Goal: Information Seeking & Learning: Find specific fact

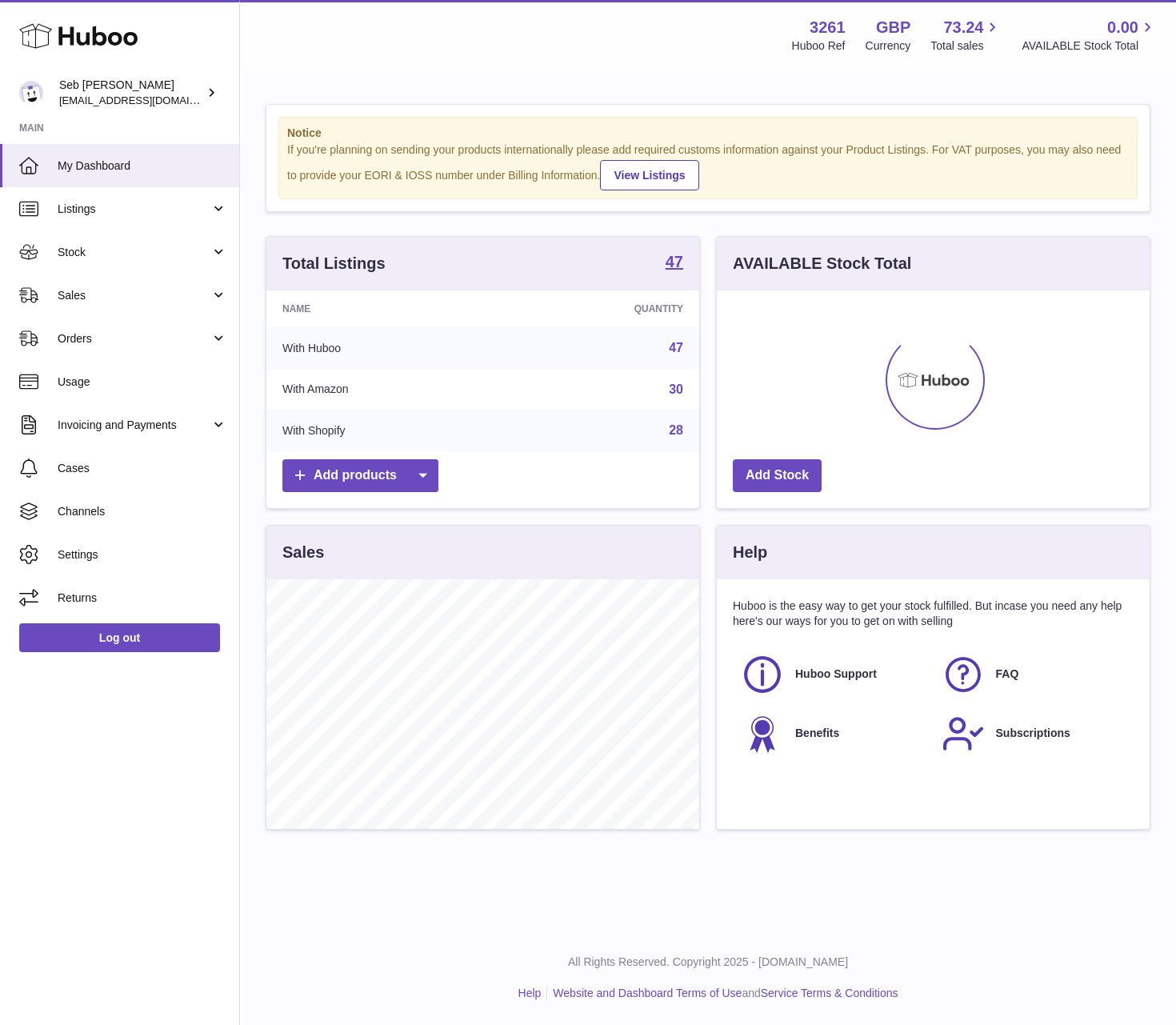
scroll to position [249, 432]
click at [160, 262] on link "Stock" at bounding box center [120, 252] width 239 height 43
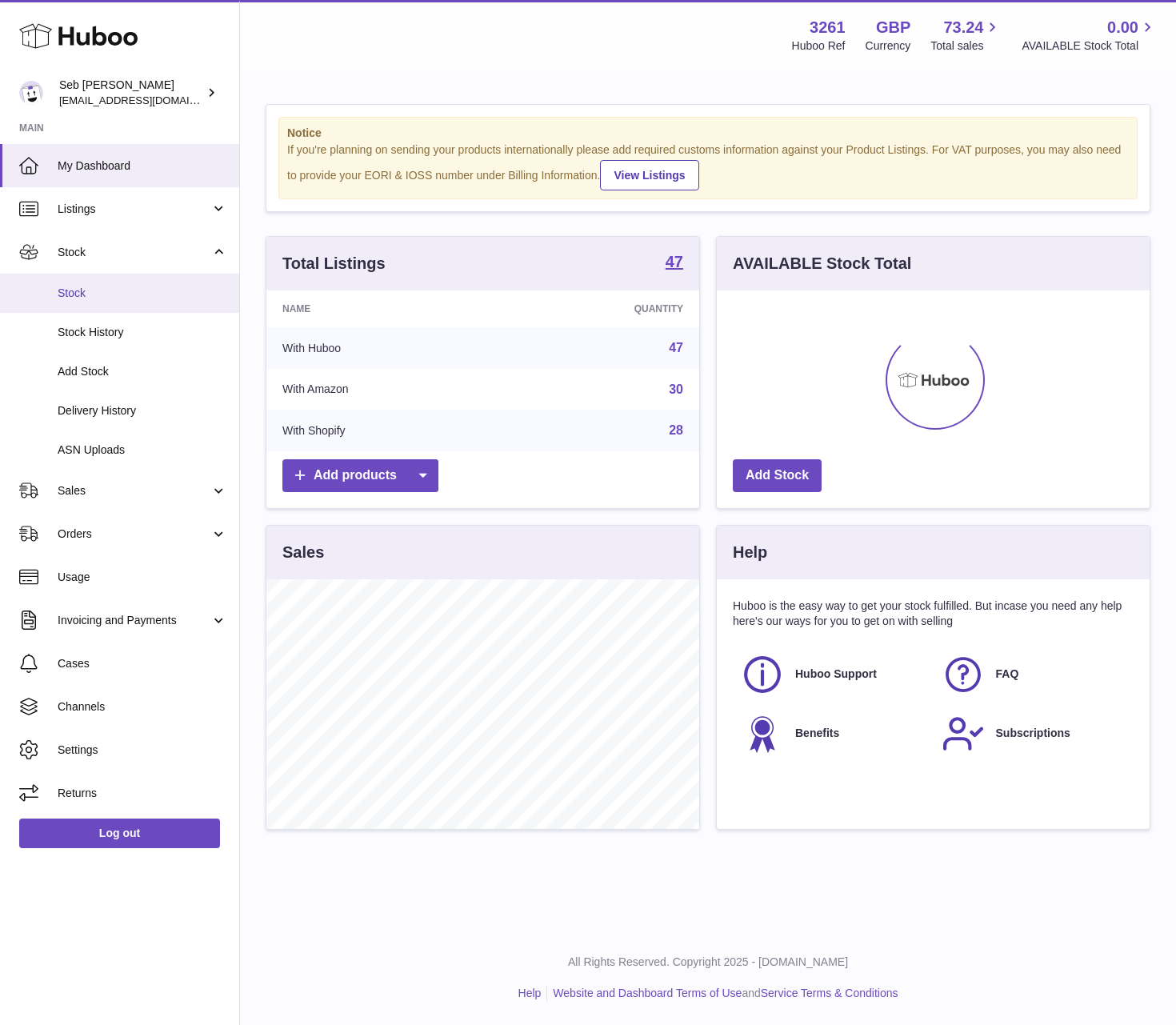
click at [155, 298] on span "Stock" at bounding box center [142, 293] width 169 height 15
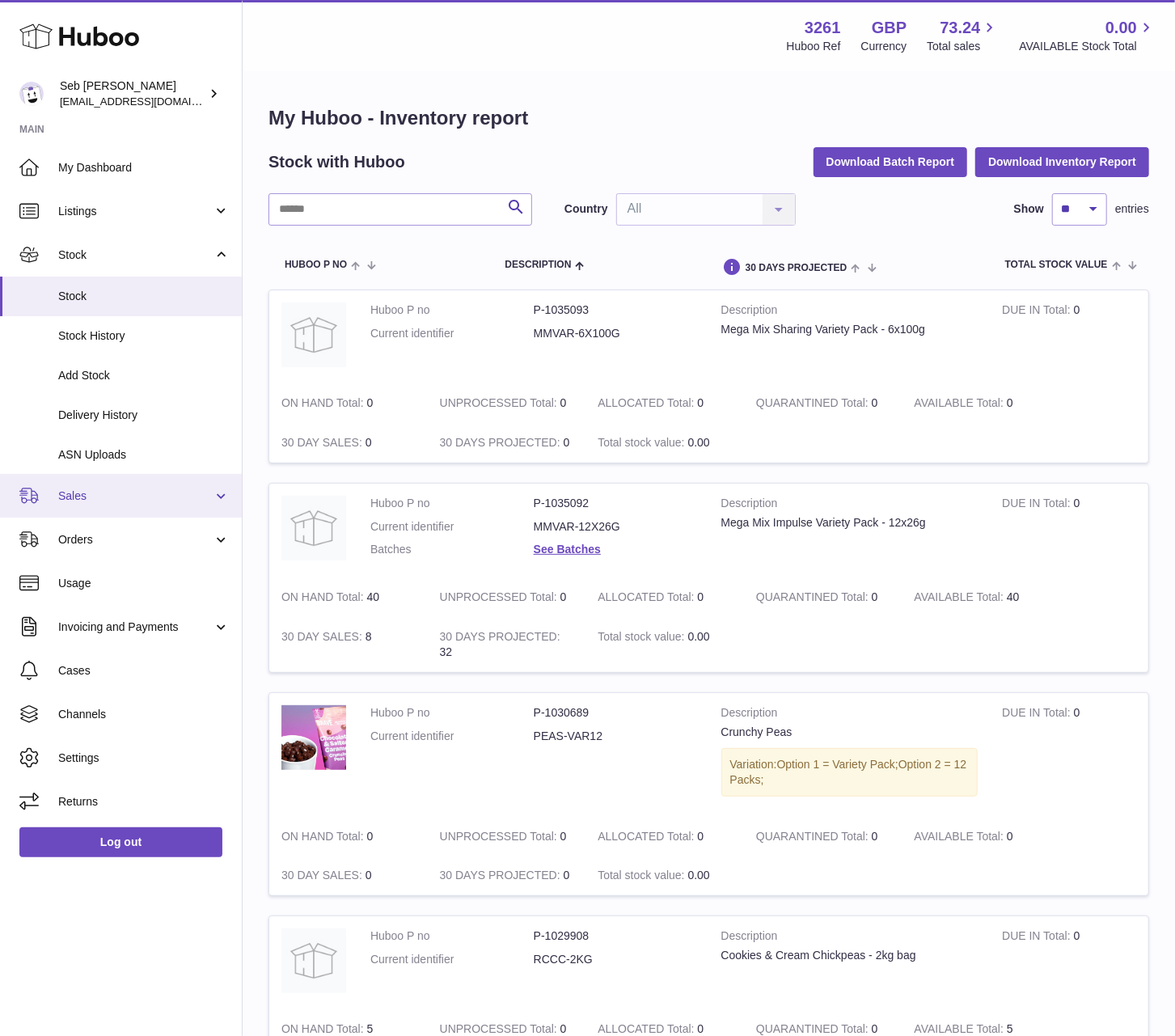
click at [142, 513] on link "Sales" at bounding box center [121, 495] width 242 height 43
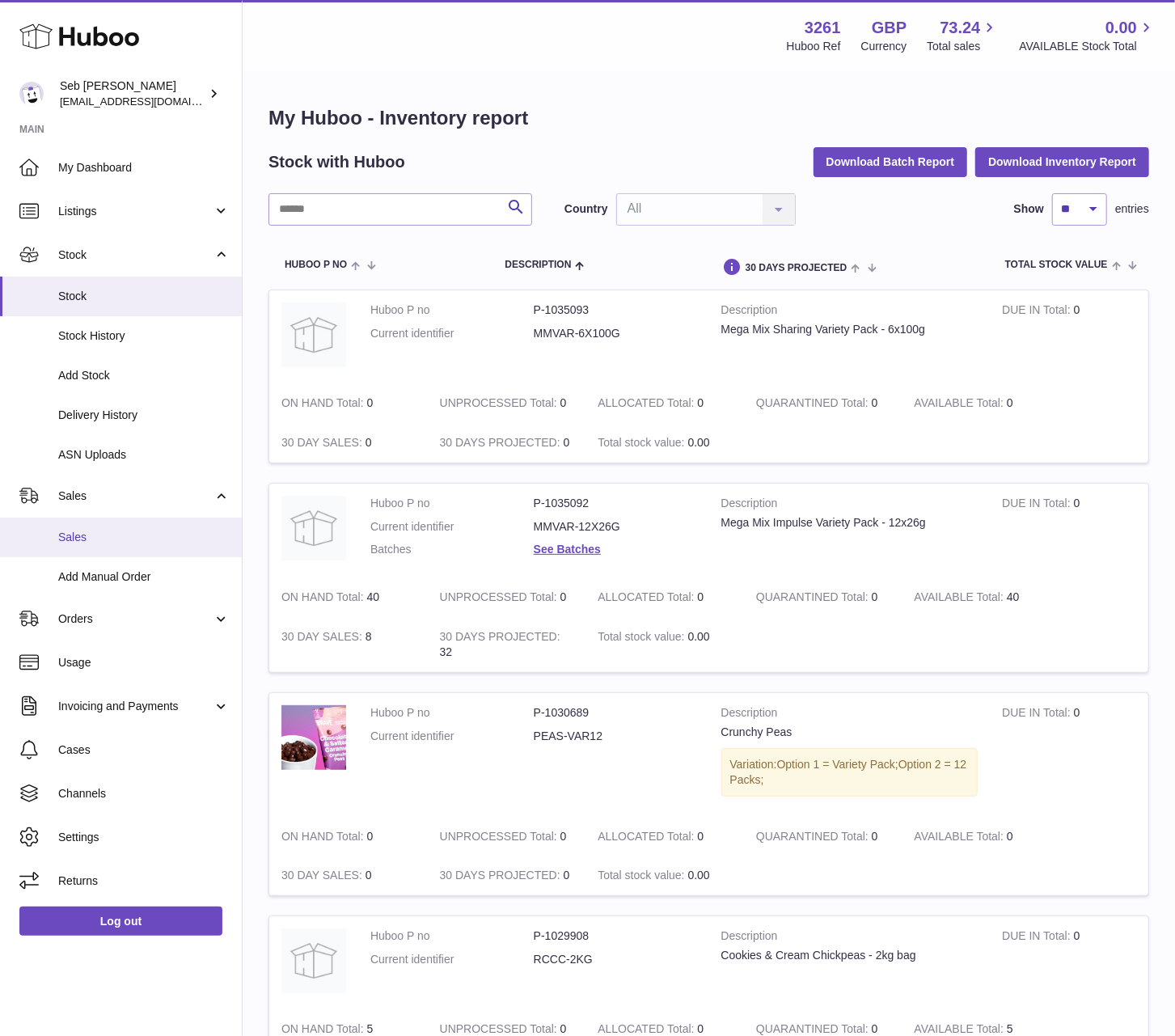
click at [152, 535] on span "Sales" at bounding box center [144, 537] width 171 height 15
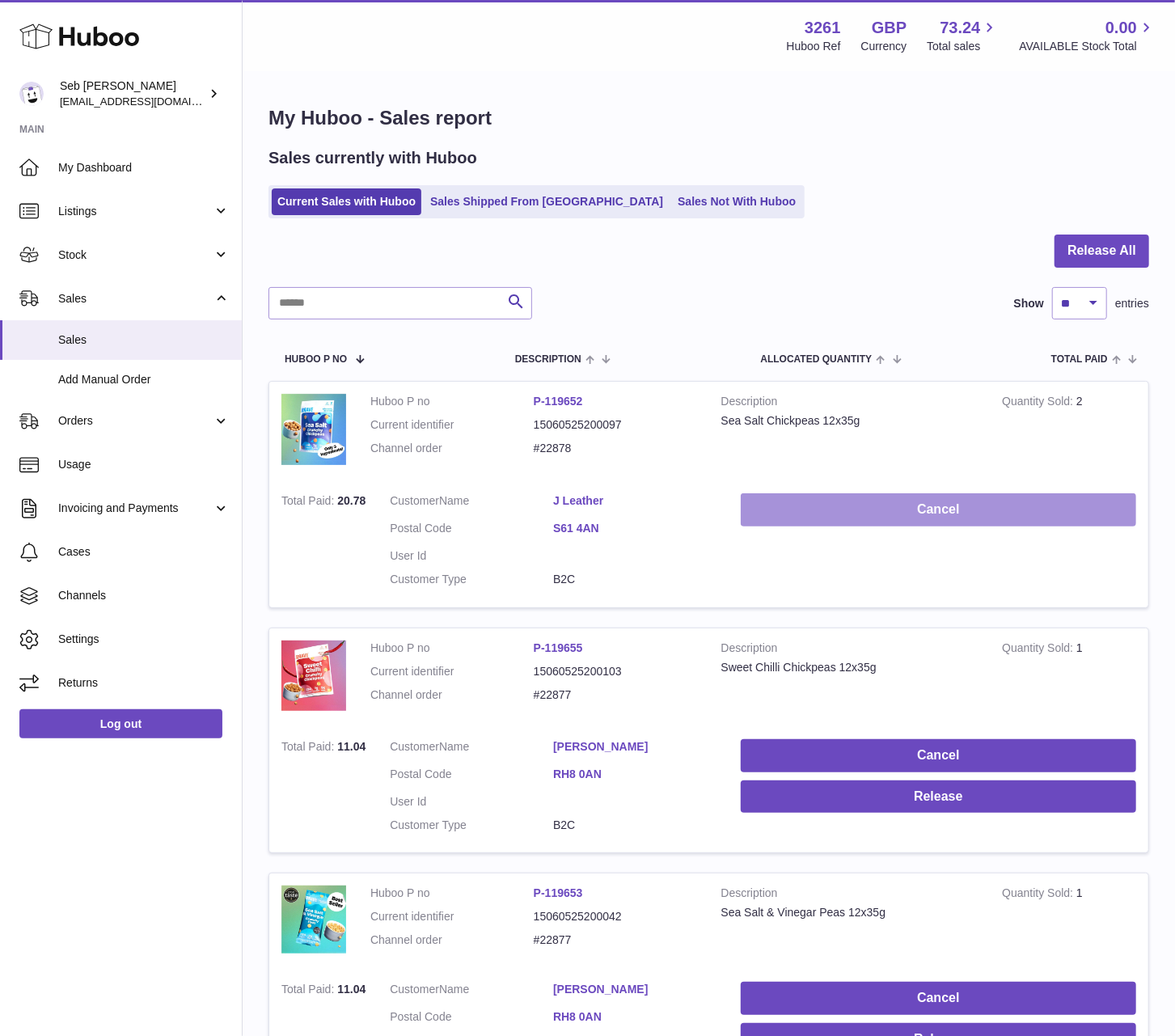
click at [874, 510] on button "Cancel" at bounding box center [939, 510] width 396 height 33
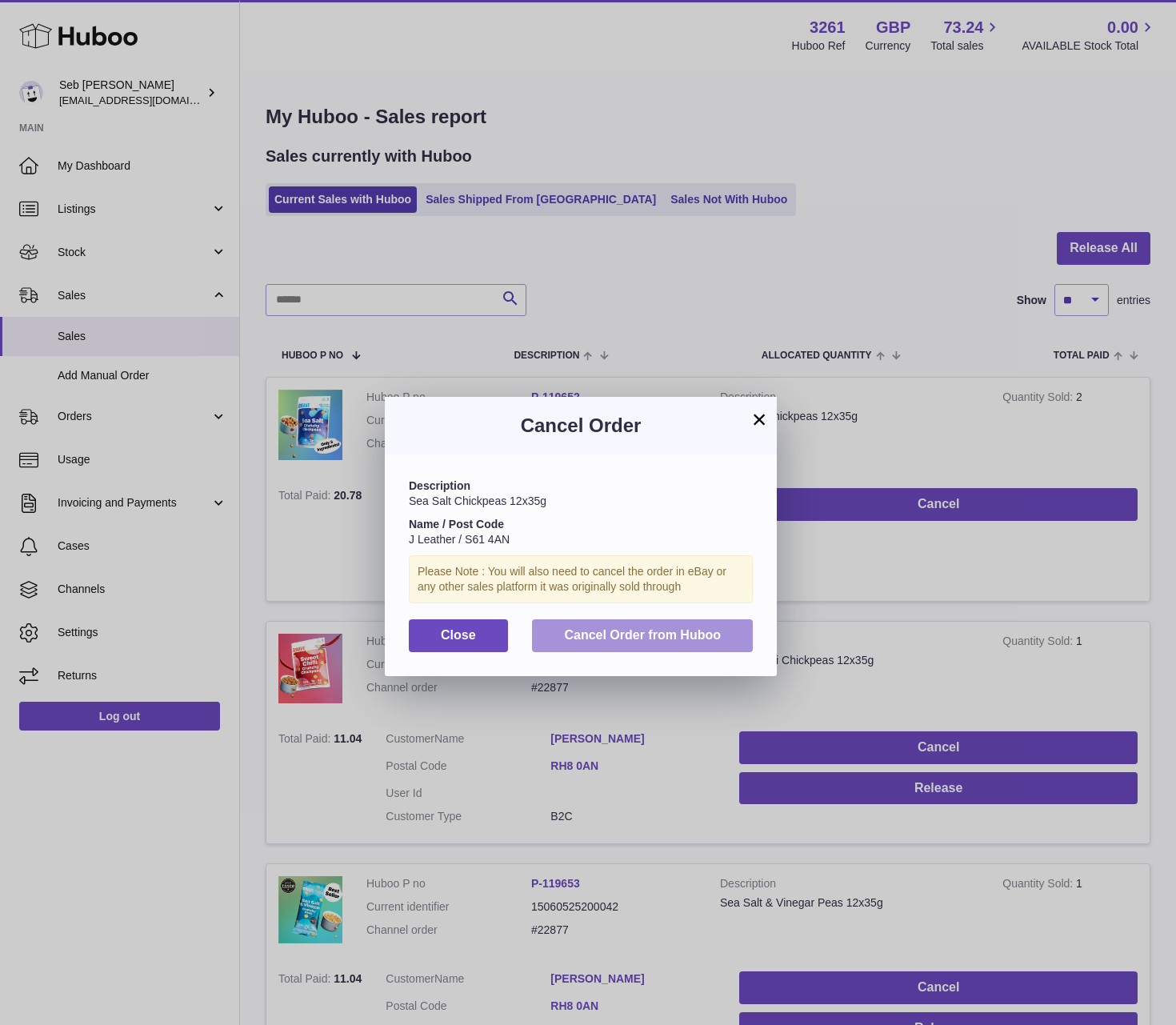
click at [714, 637] on span "Cancel Order from Huboo" at bounding box center [642, 635] width 157 height 13
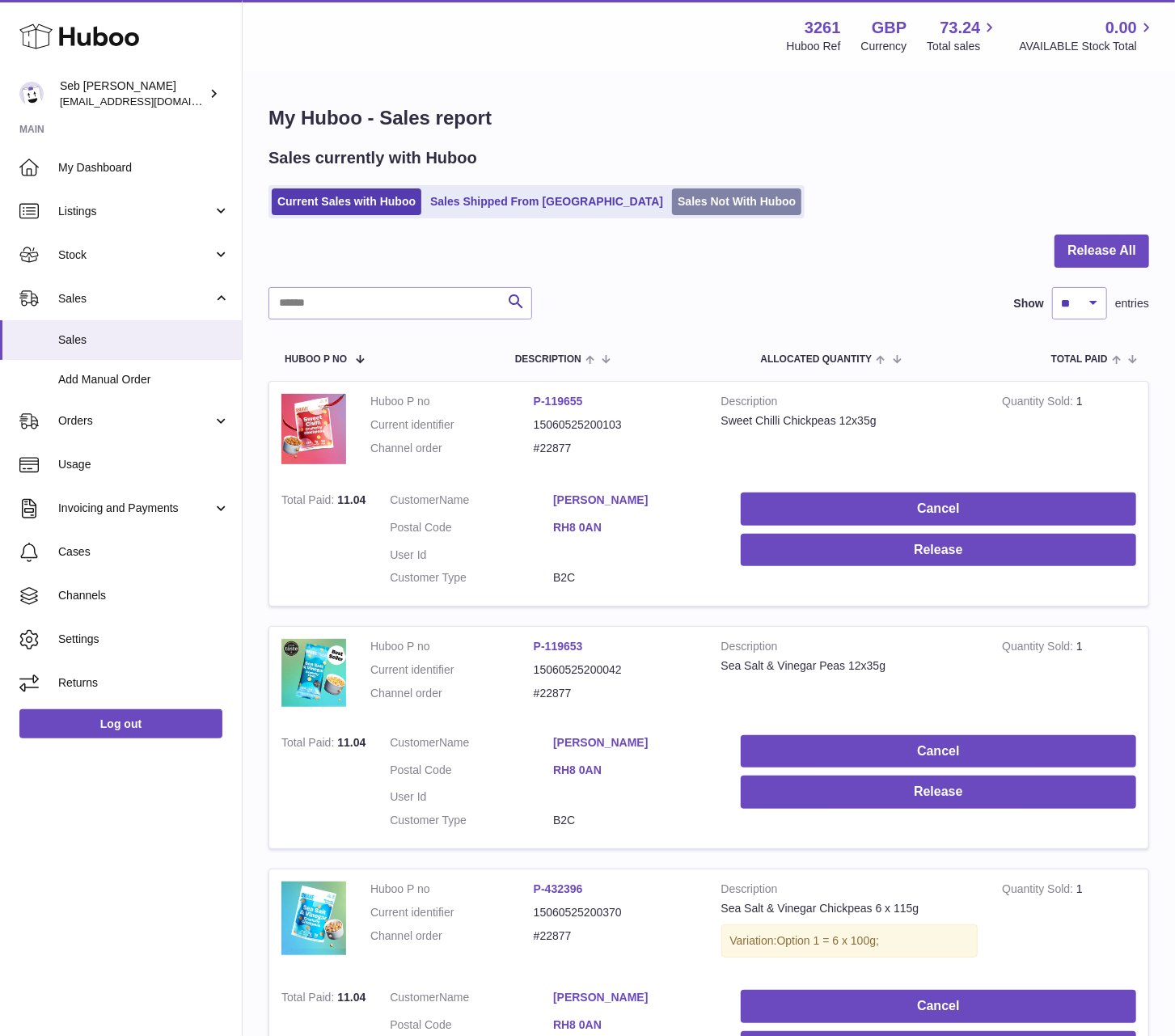
click at [673, 209] on link "Sales Not With Huboo" at bounding box center [737, 202] width 129 height 27
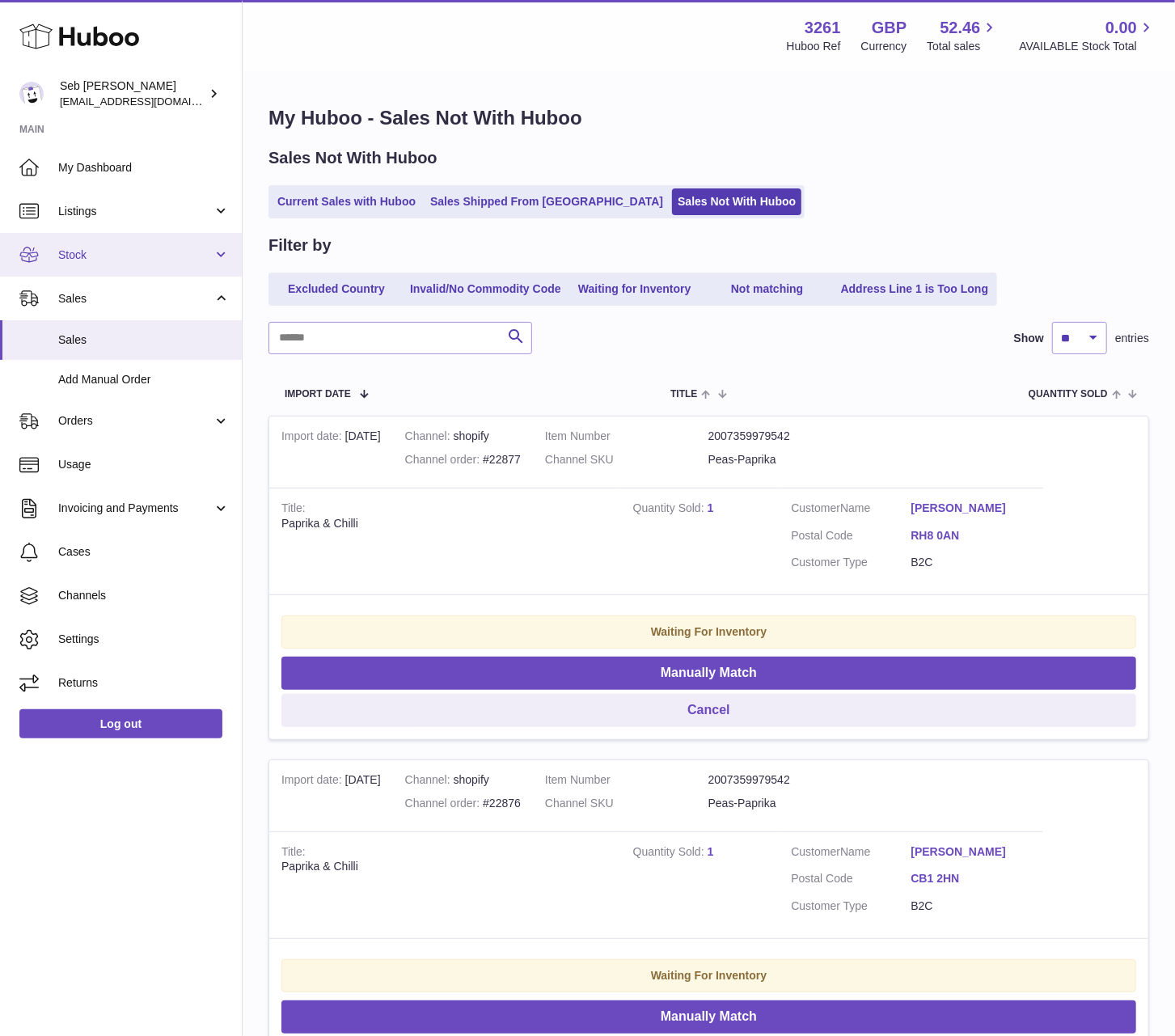
click at [144, 244] on link "Stock" at bounding box center [121, 254] width 242 height 43
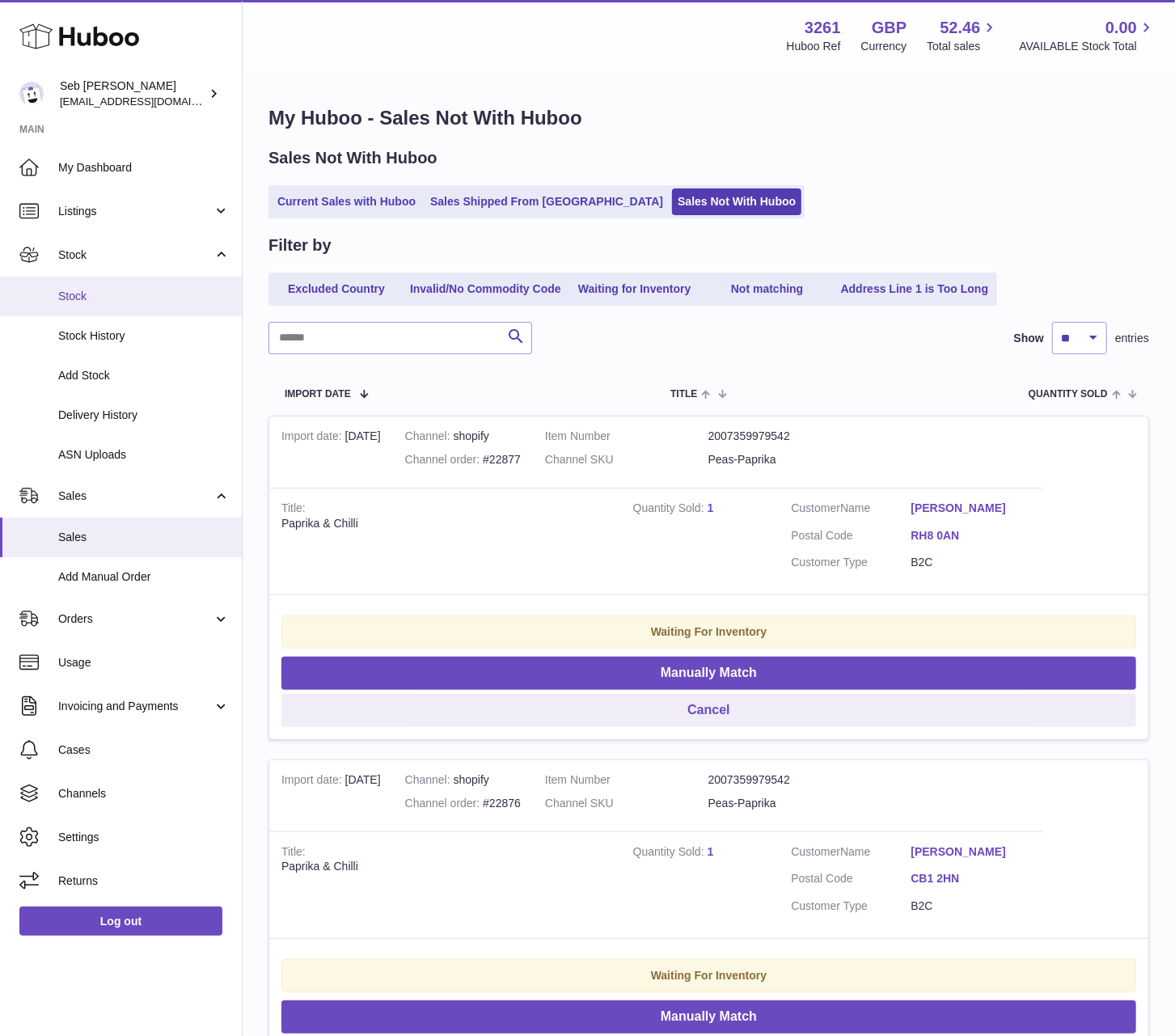
click at [154, 289] on span "Stock" at bounding box center [144, 296] width 171 height 15
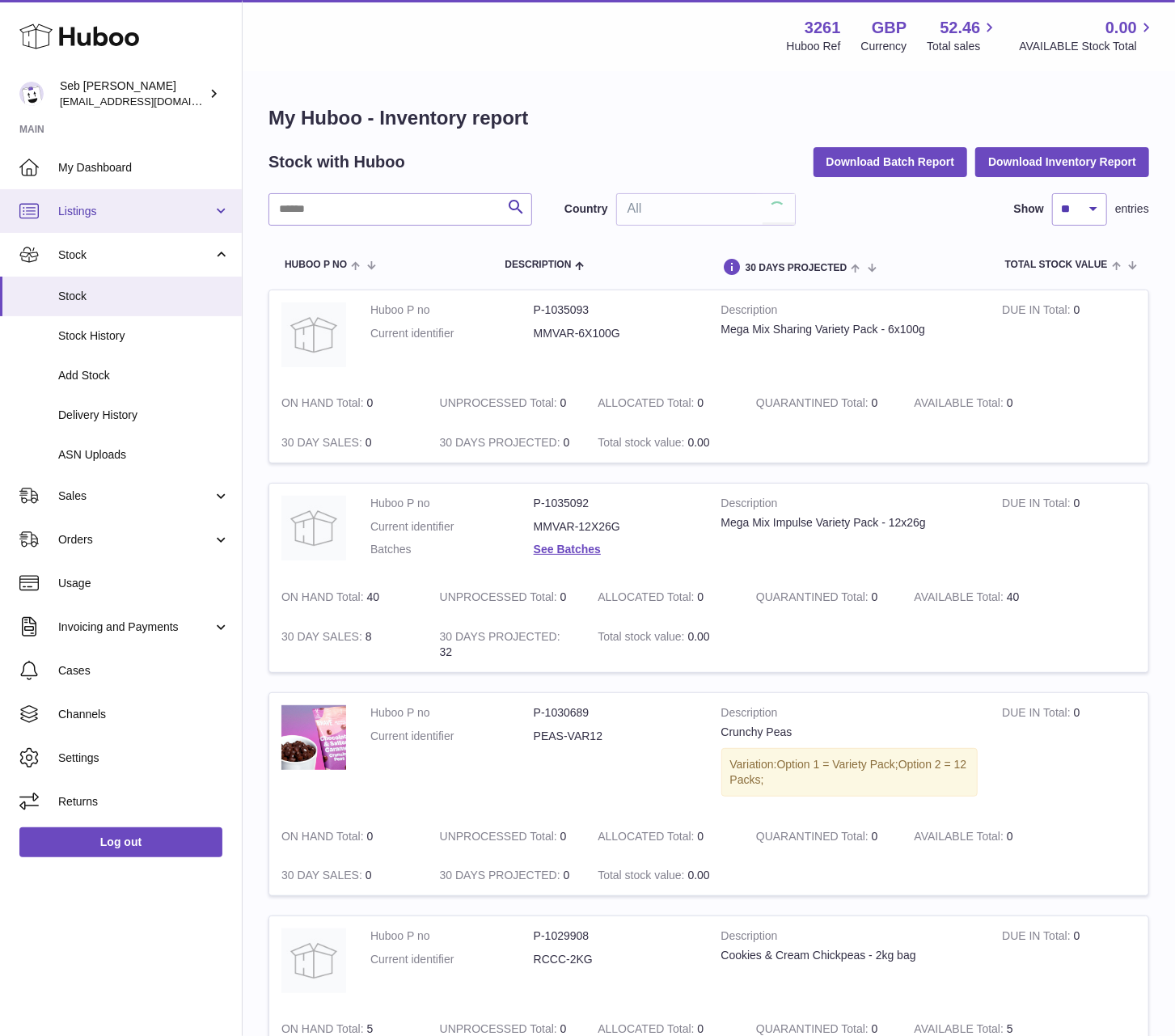
click at [147, 215] on span "Listings" at bounding box center [135, 211] width 154 height 15
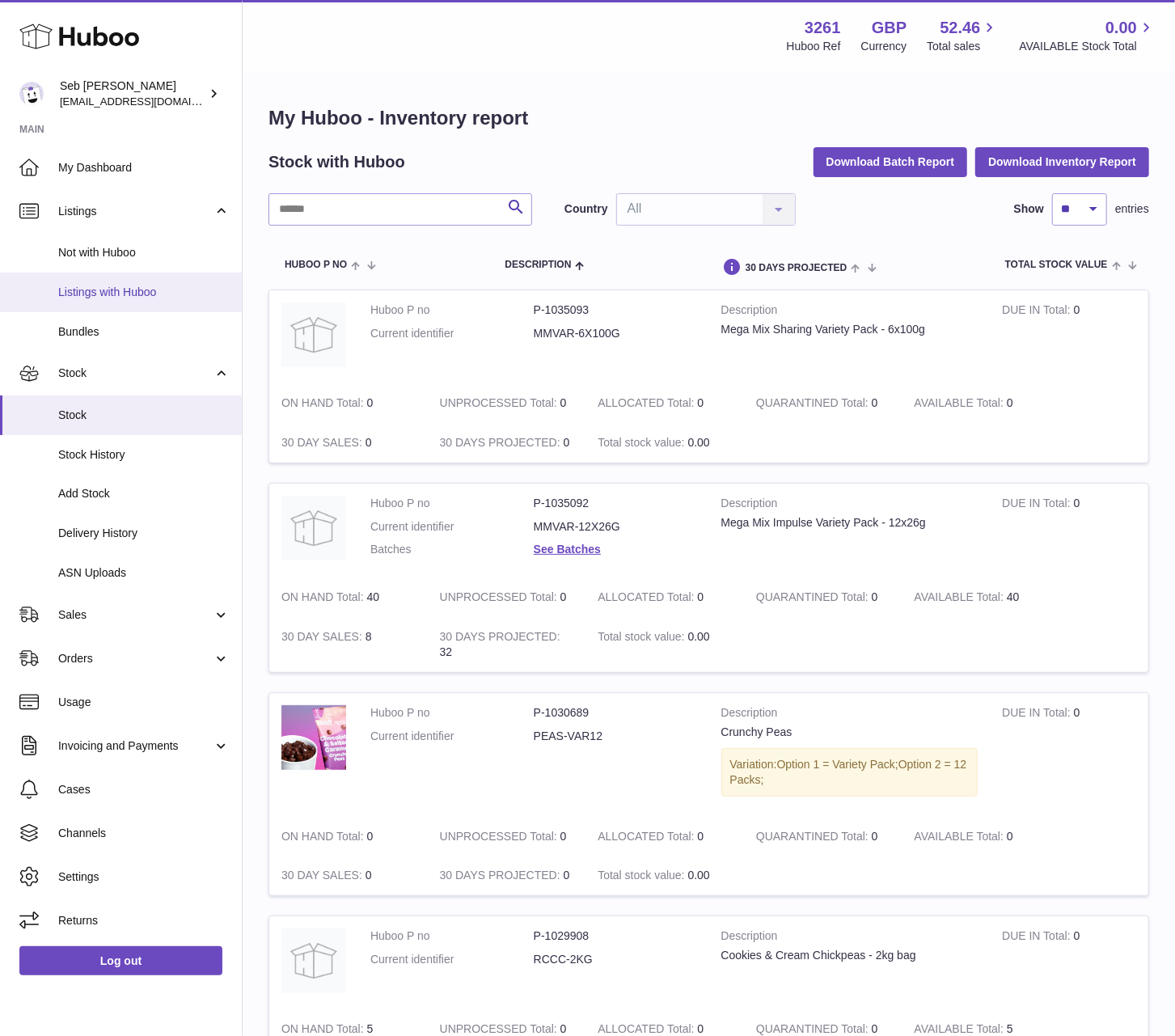
click at [164, 293] on span "Listings with Huboo" at bounding box center [144, 292] width 171 height 15
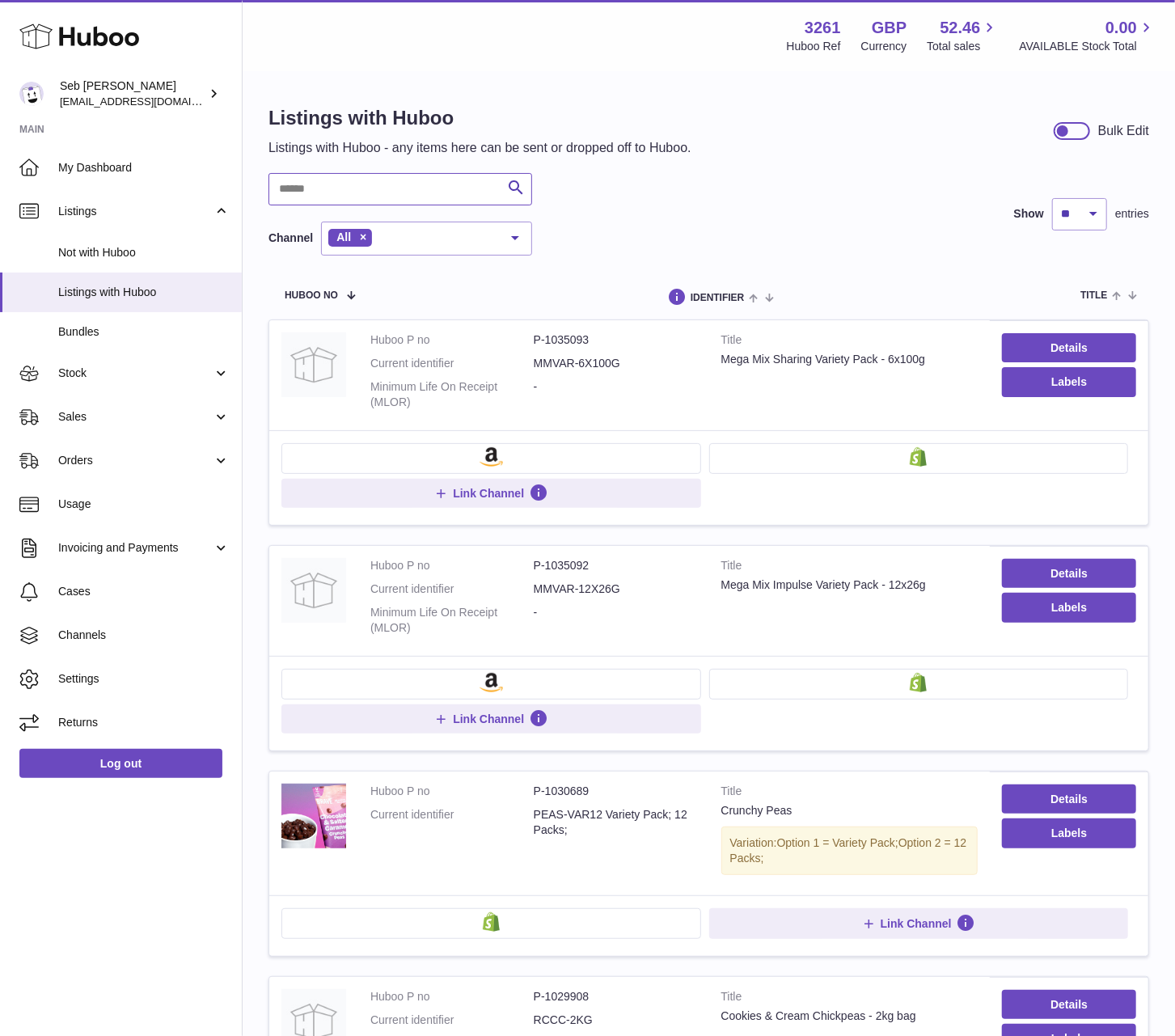
click at [455, 194] on input "text" at bounding box center [401, 189] width 264 height 33
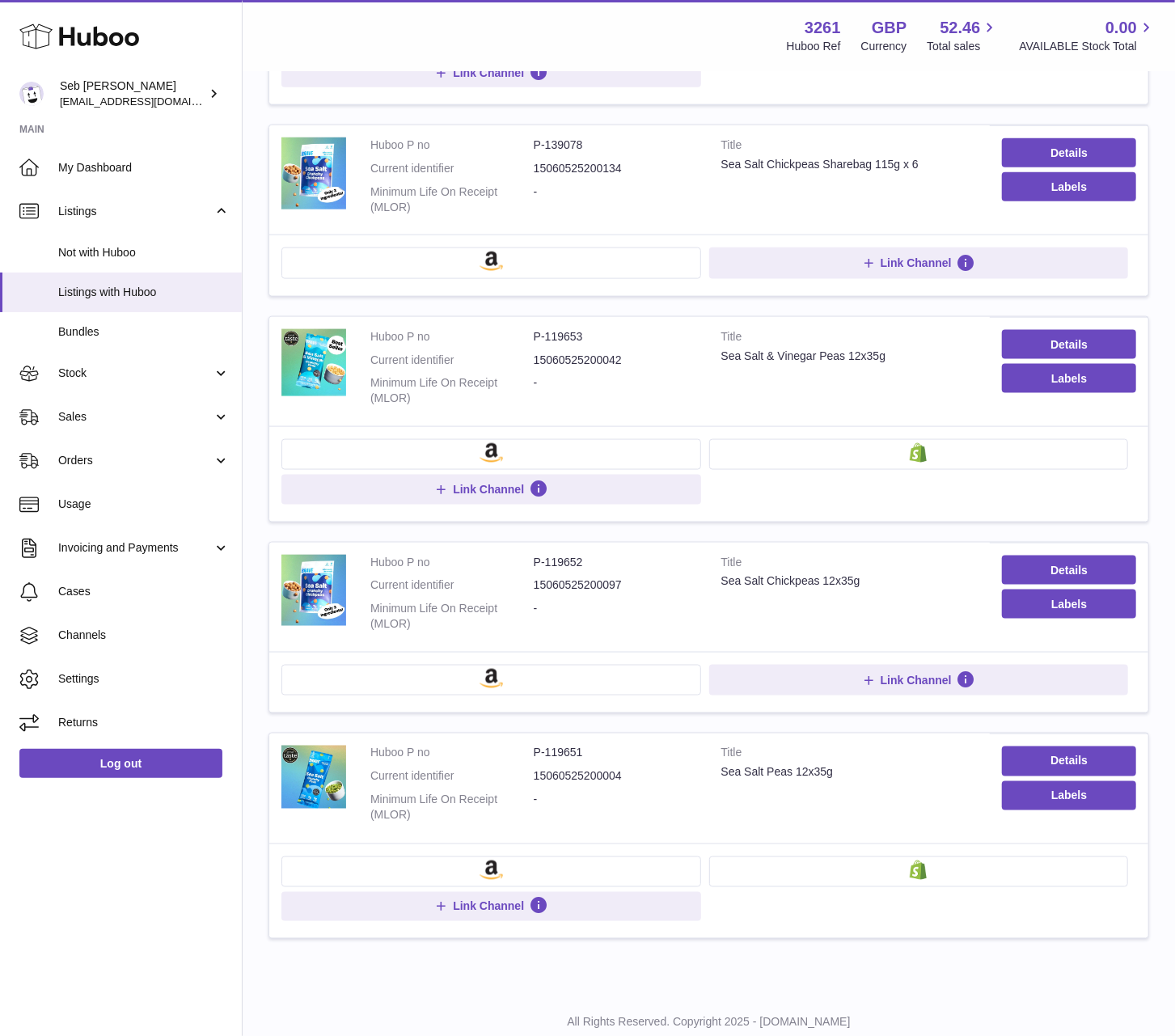
scroll to position [1120, 0]
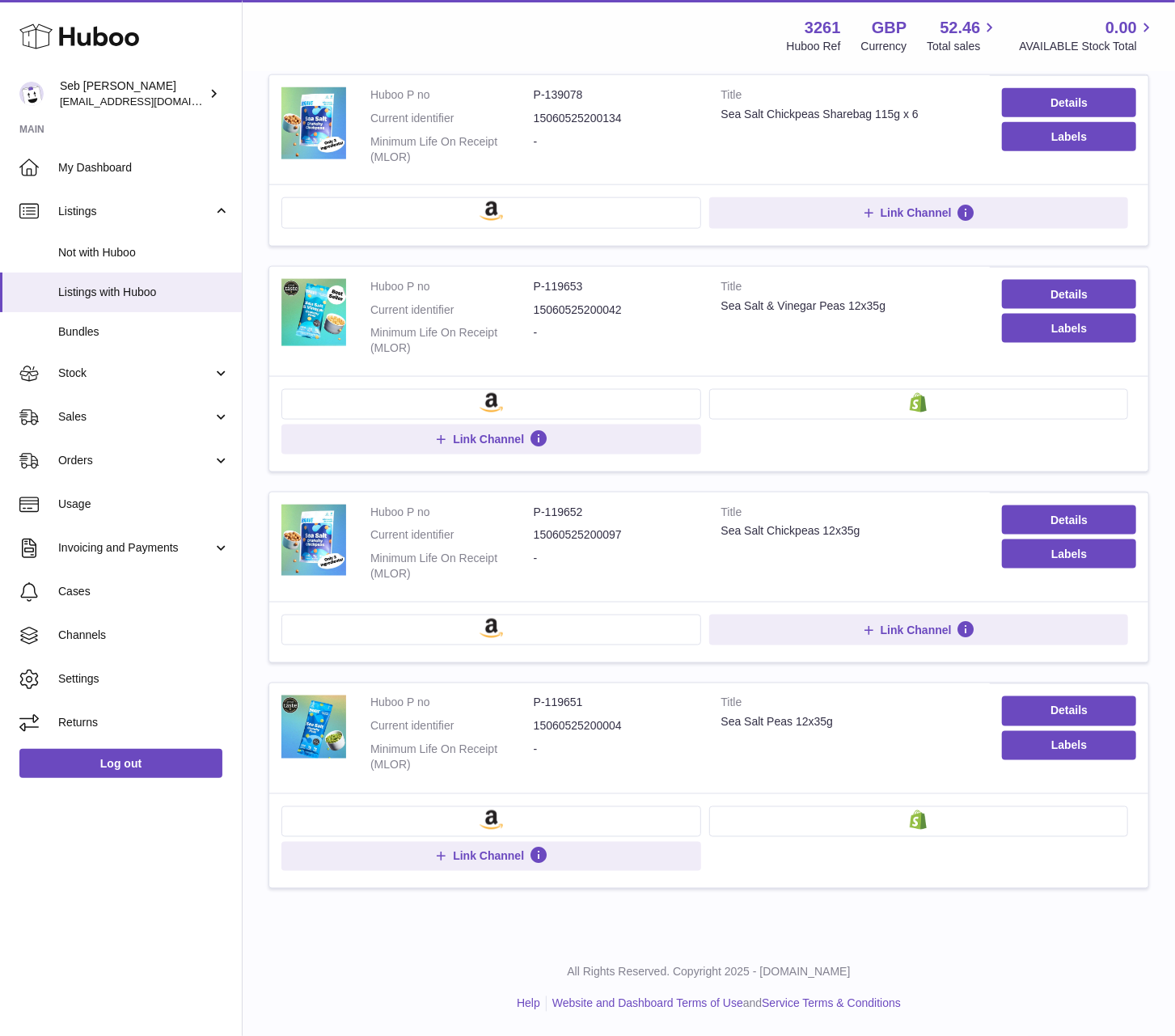
type input "********"
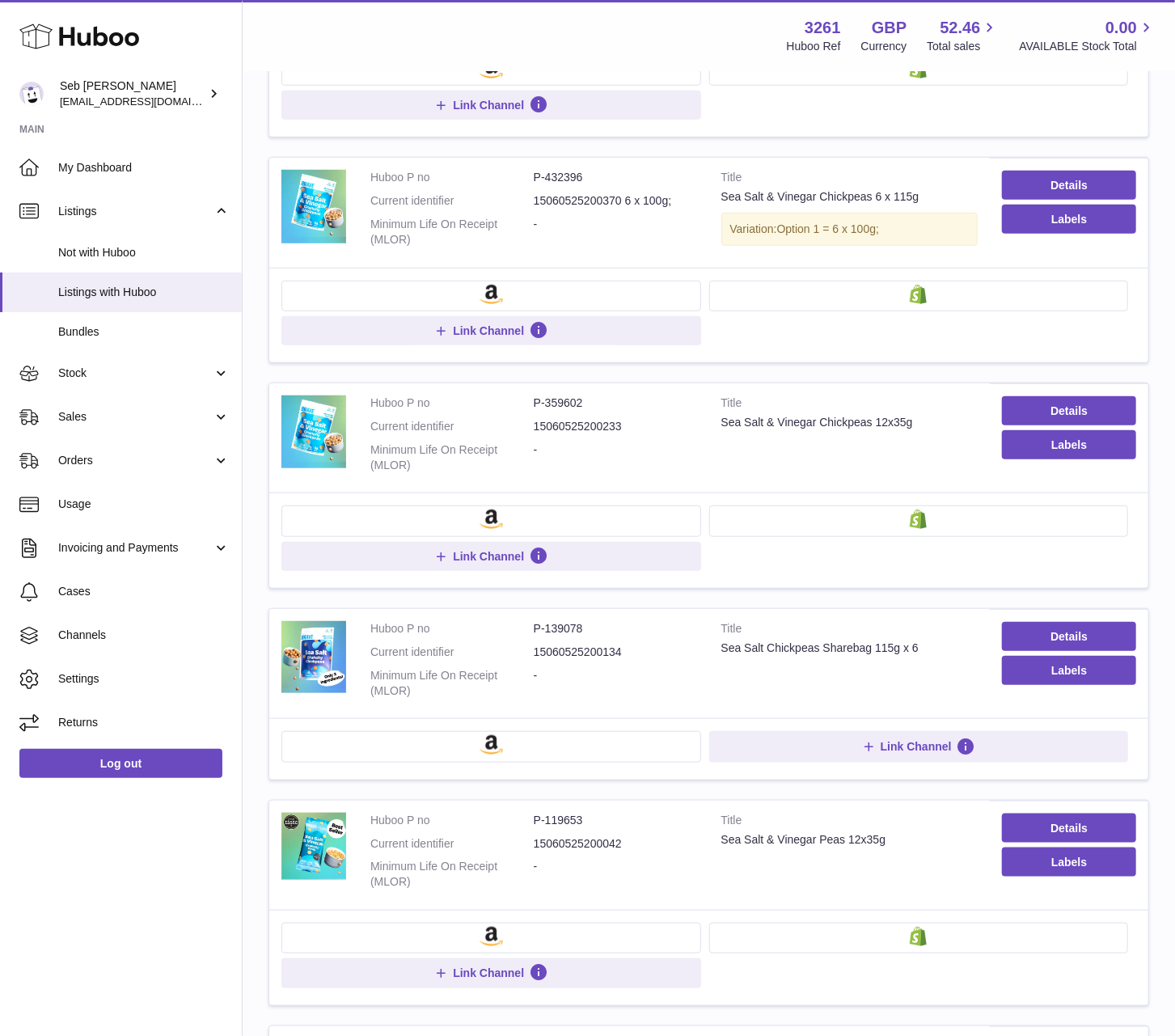
scroll to position [483, 0]
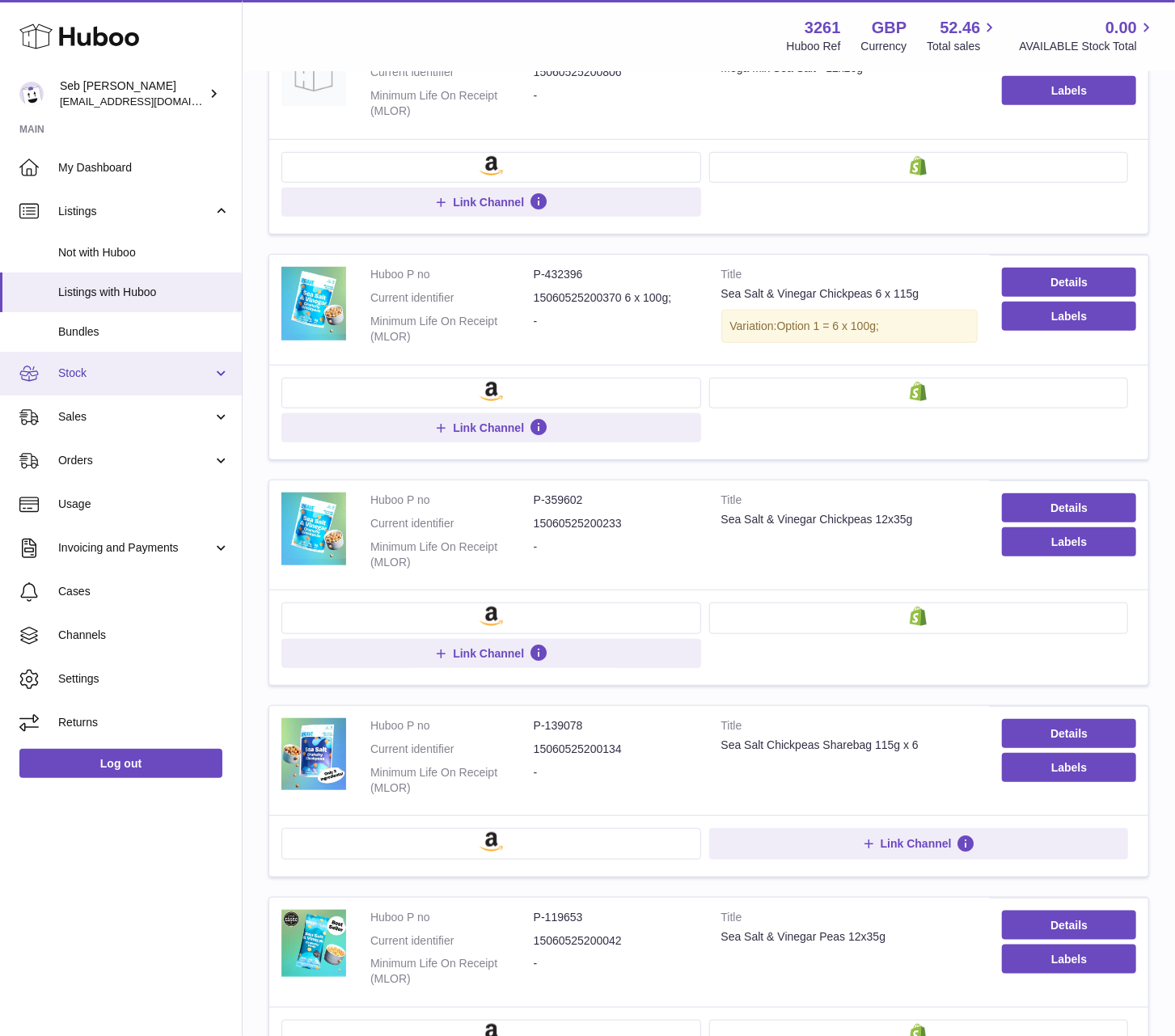
click at [159, 374] on span "Stock" at bounding box center [135, 373] width 154 height 15
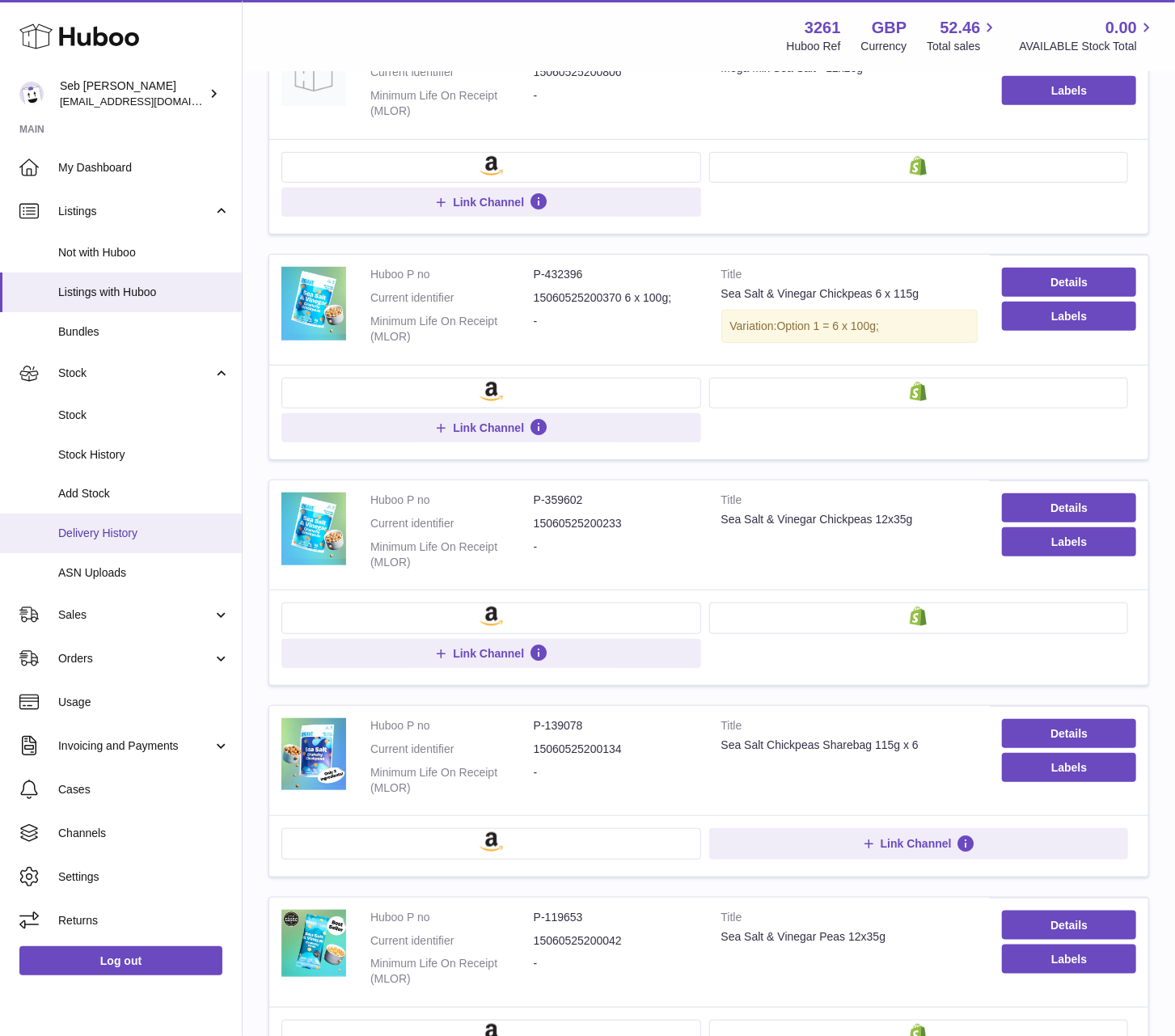
click at [160, 529] on span "Delivery History" at bounding box center [144, 533] width 171 height 15
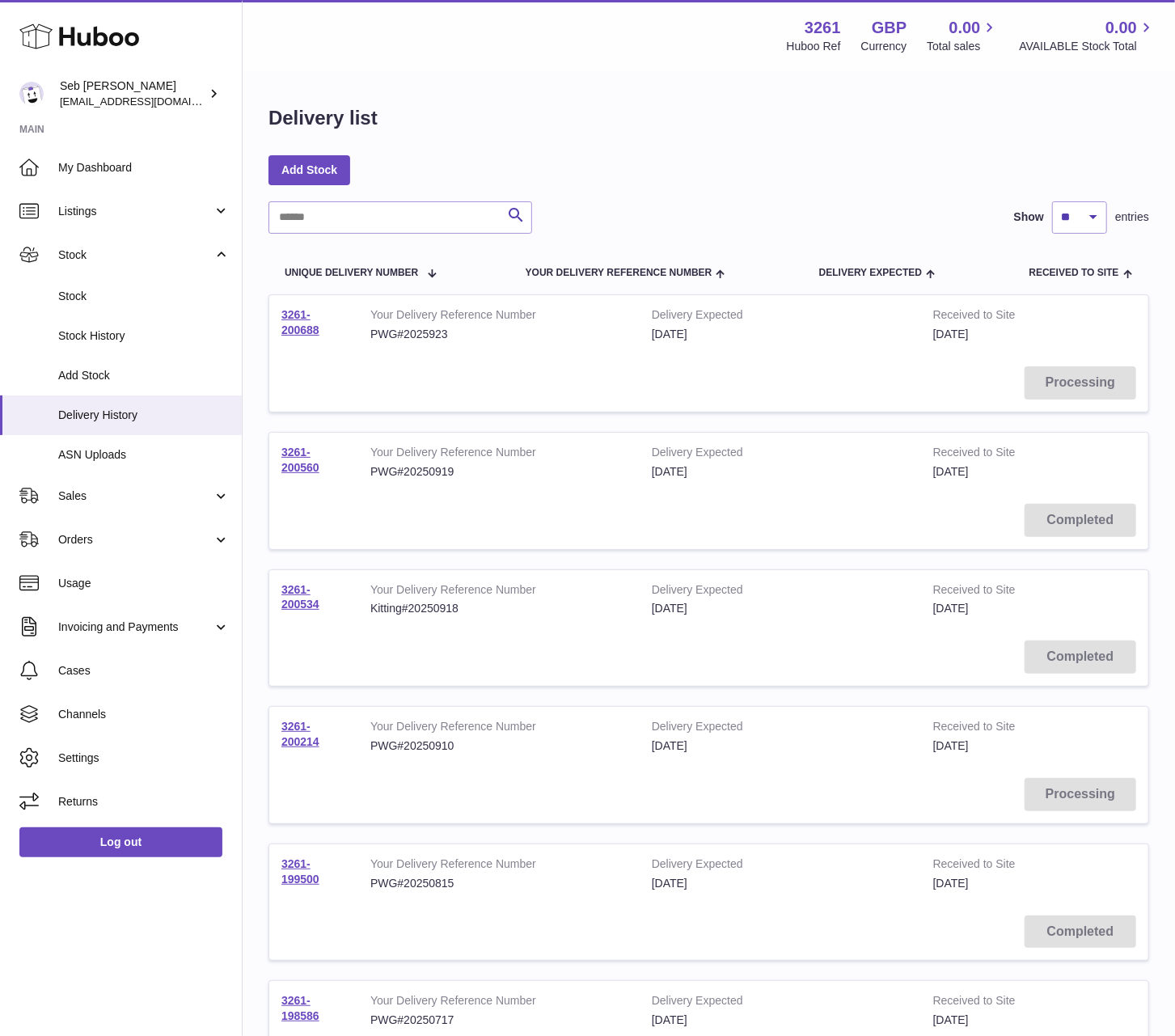
click at [496, 349] on td "Your Delivery Reference Number PWG#2025923" at bounding box center [498, 324] width 281 height 59
click at [312, 324] on link "3261-200688" at bounding box center [300, 322] width 38 height 28
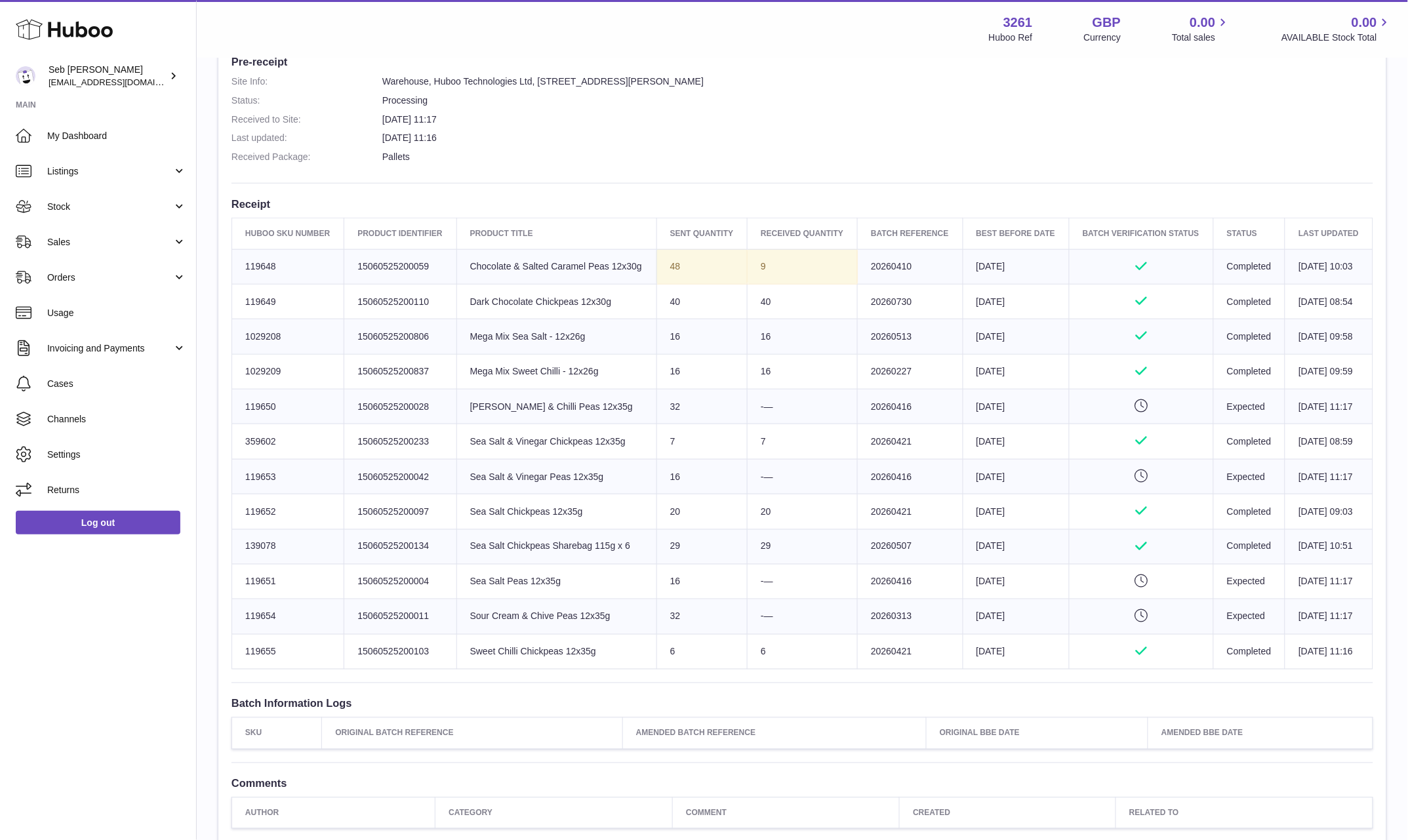
scroll to position [352, 0]
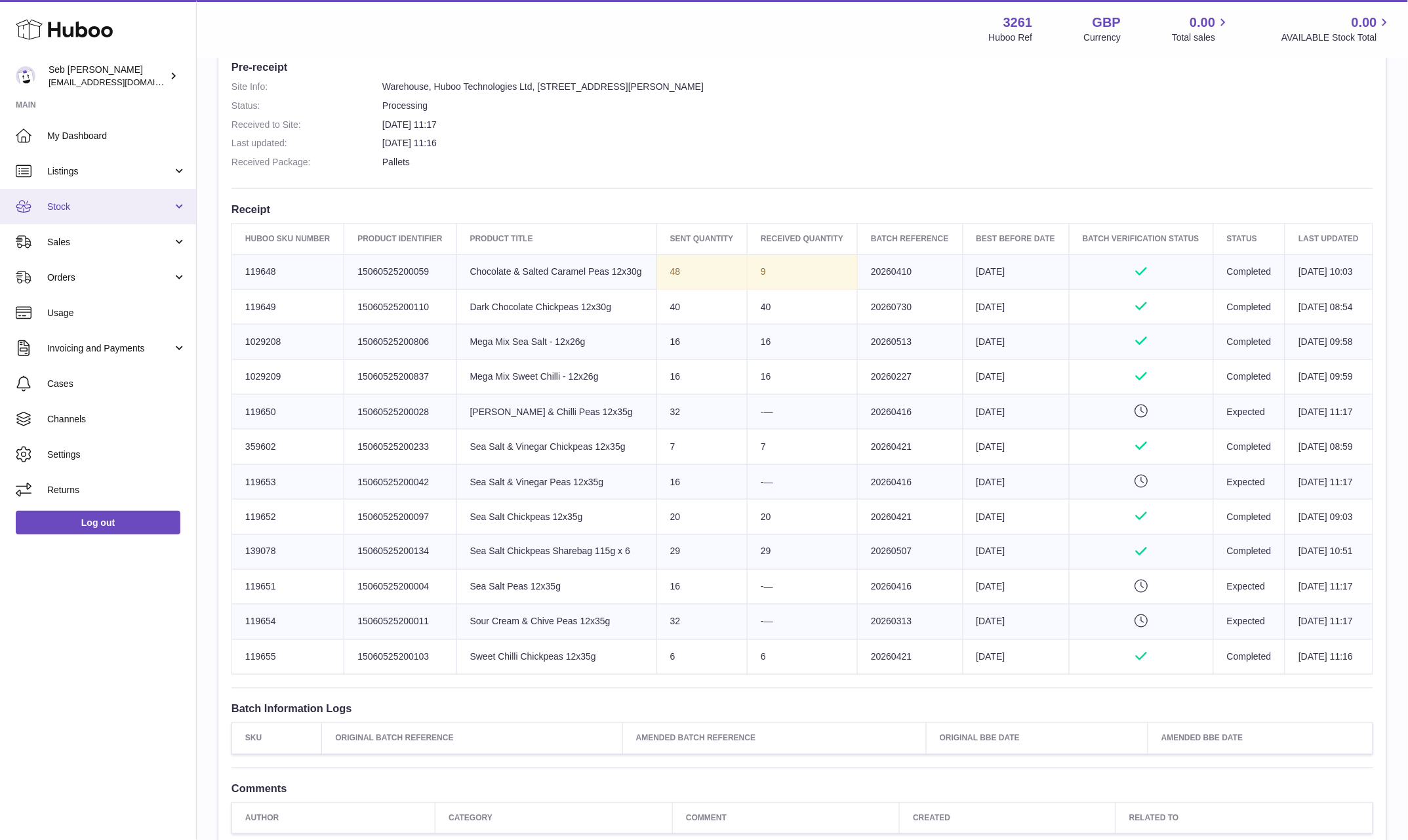
click at [110, 202] on span "Stock" at bounding box center [110, 207] width 125 height 12
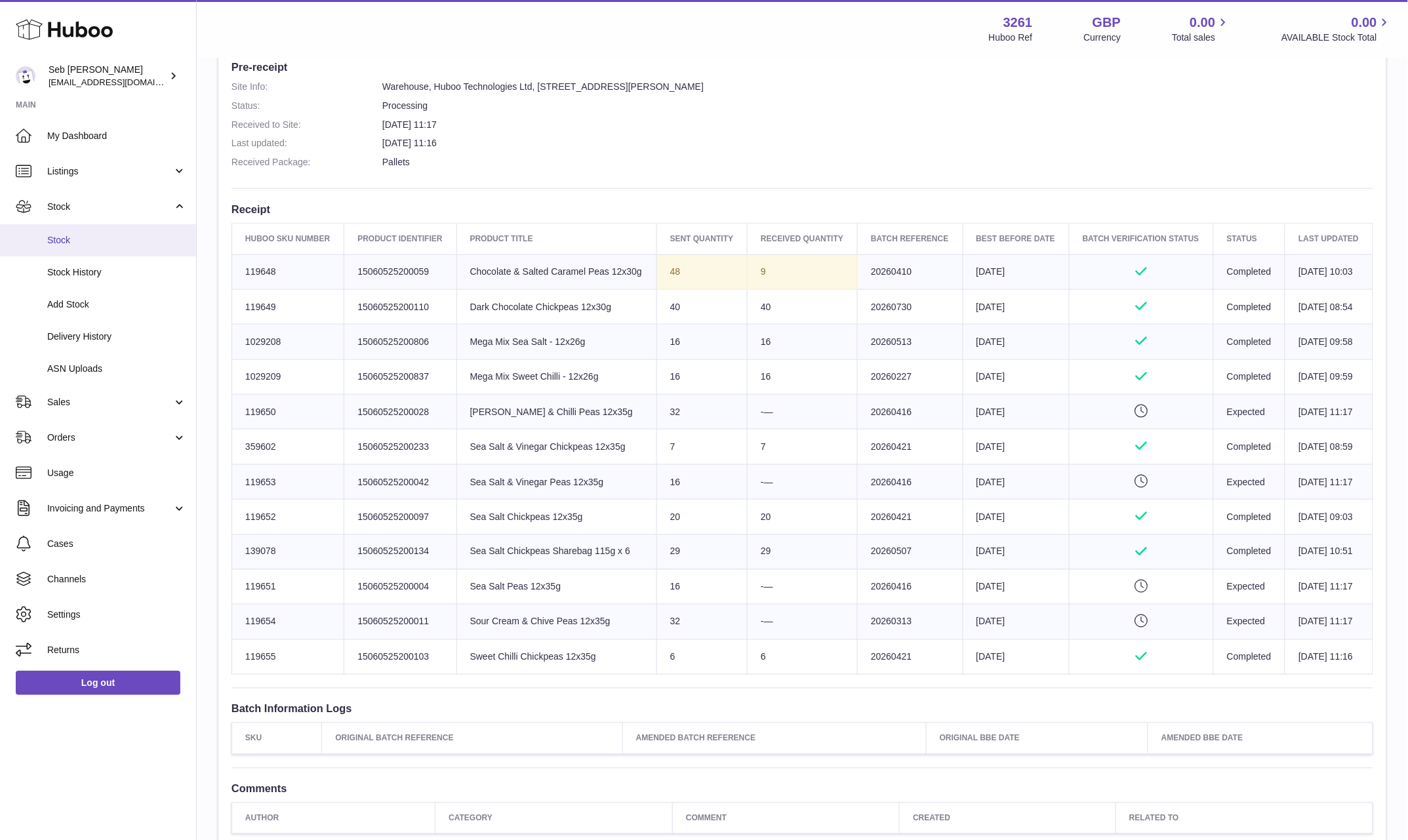
click at [79, 237] on span "Stock" at bounding box center [116, 240] width 139 height 12
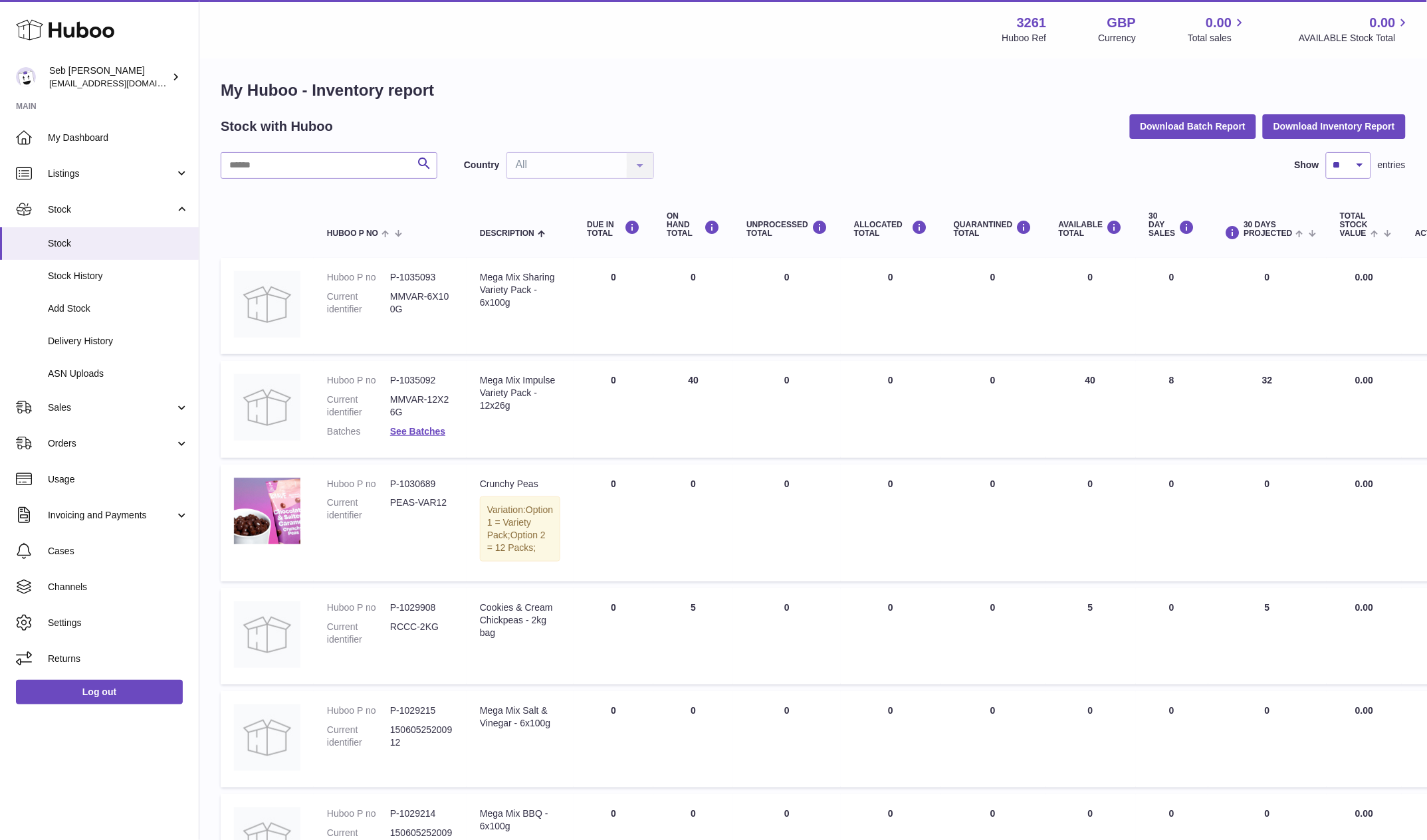
scroll to position [19, 0]
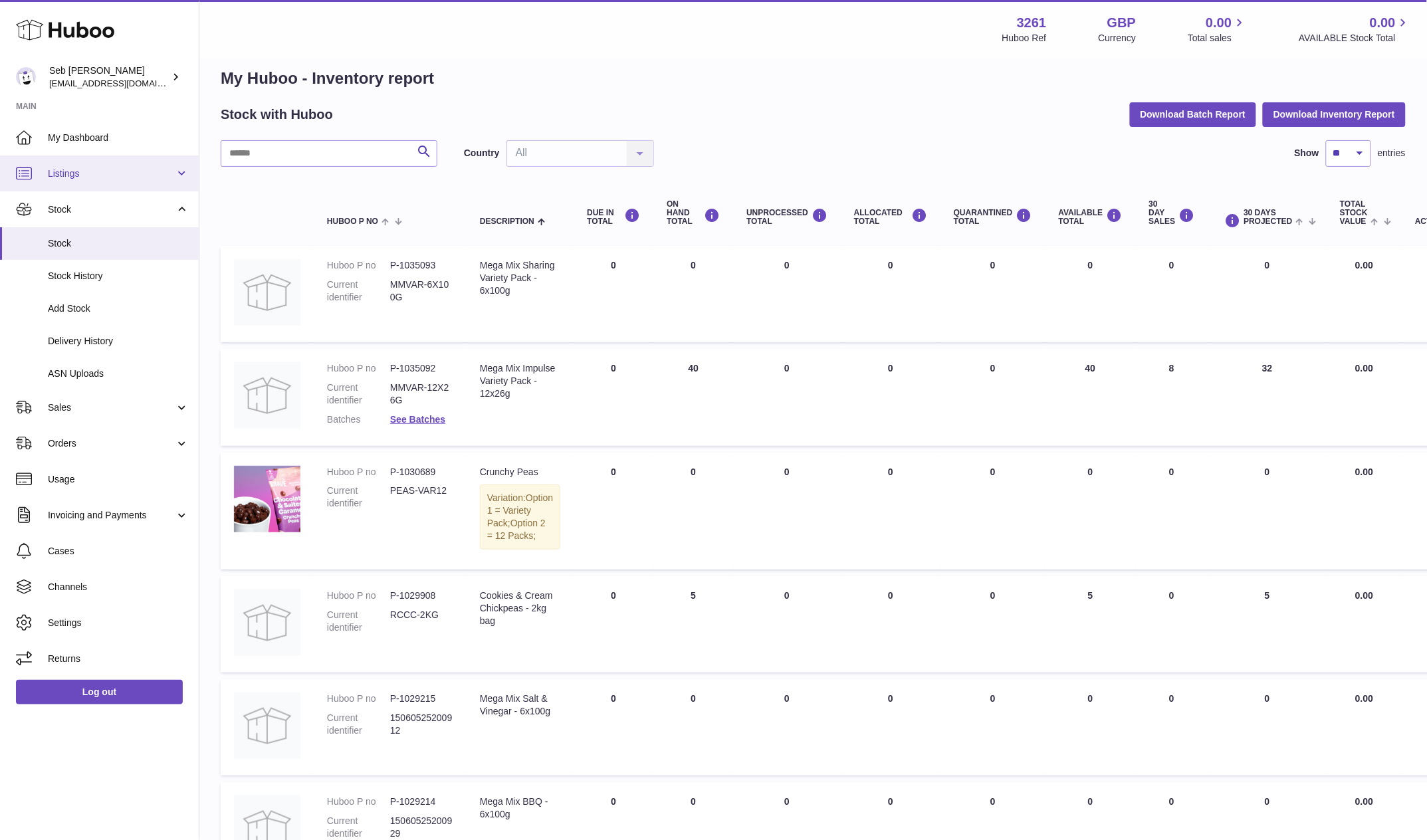
click at [117, 178] on span "Listings" at bounding box center [111, 173] width 127 height 12
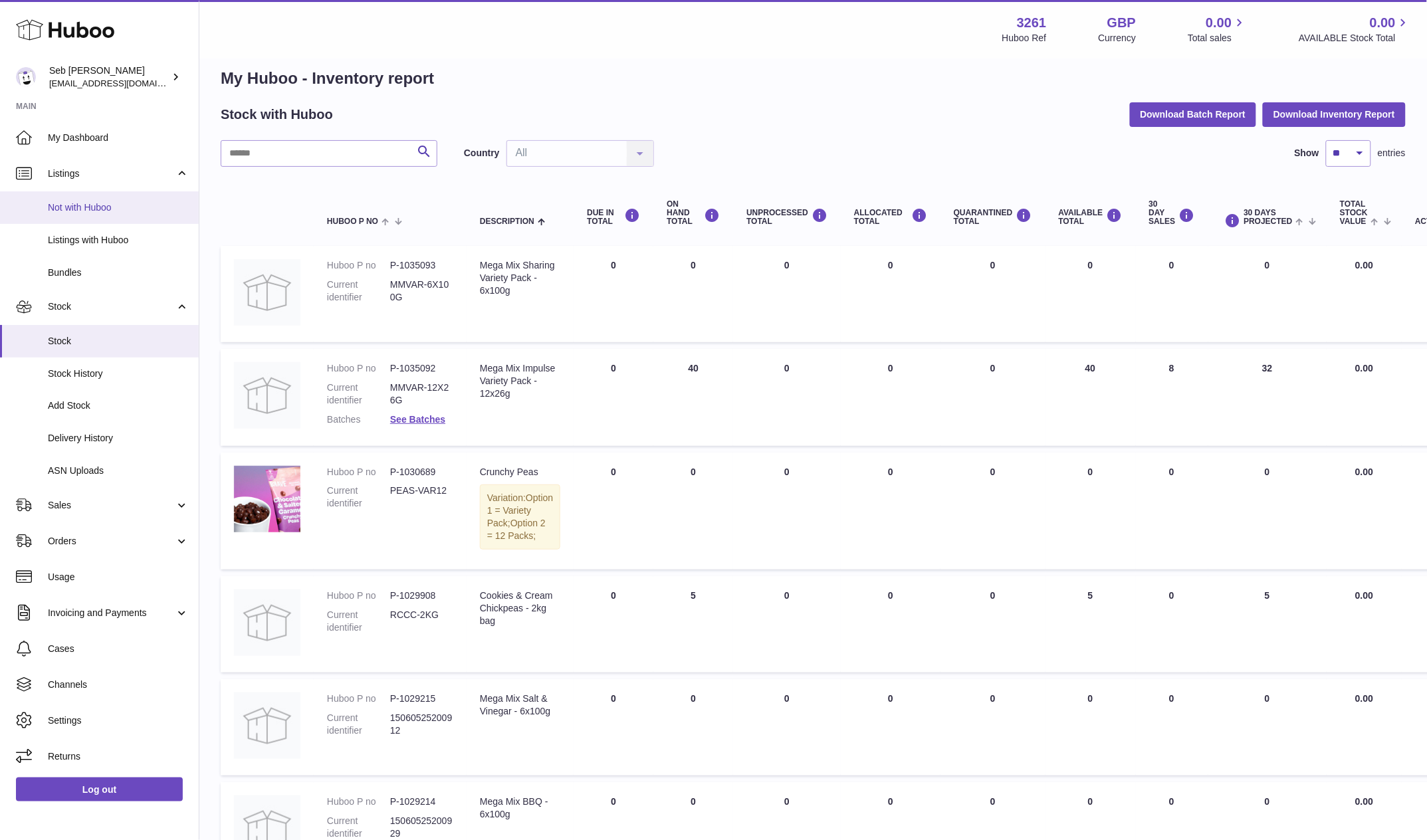
click at [119, 211] on span "Not with Huboo" at bounding box center [118, 208] width 141 height 12
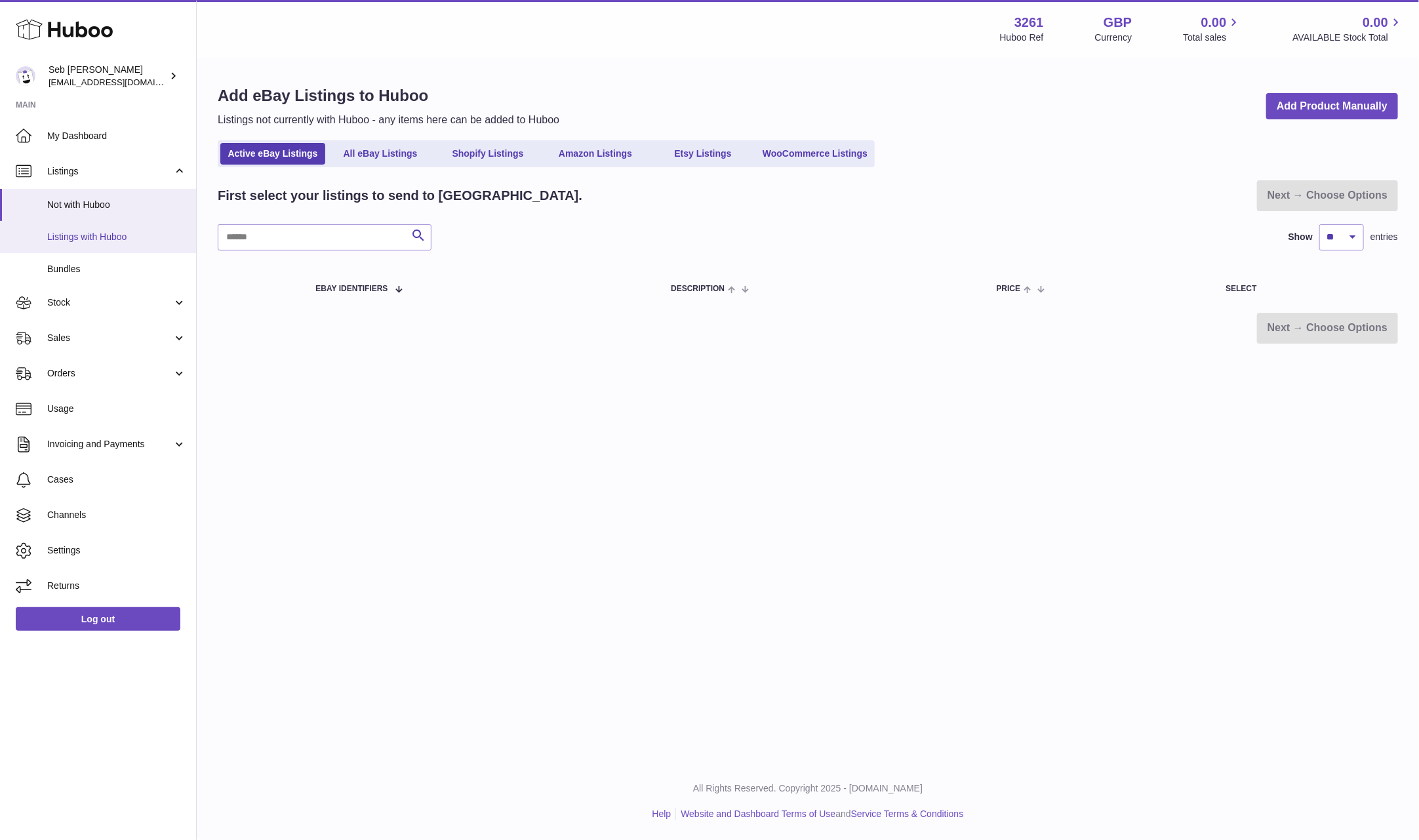
click at [135, 237] on span "Listings with Huboo" at bounding box center [116, 237] width 139 height 12
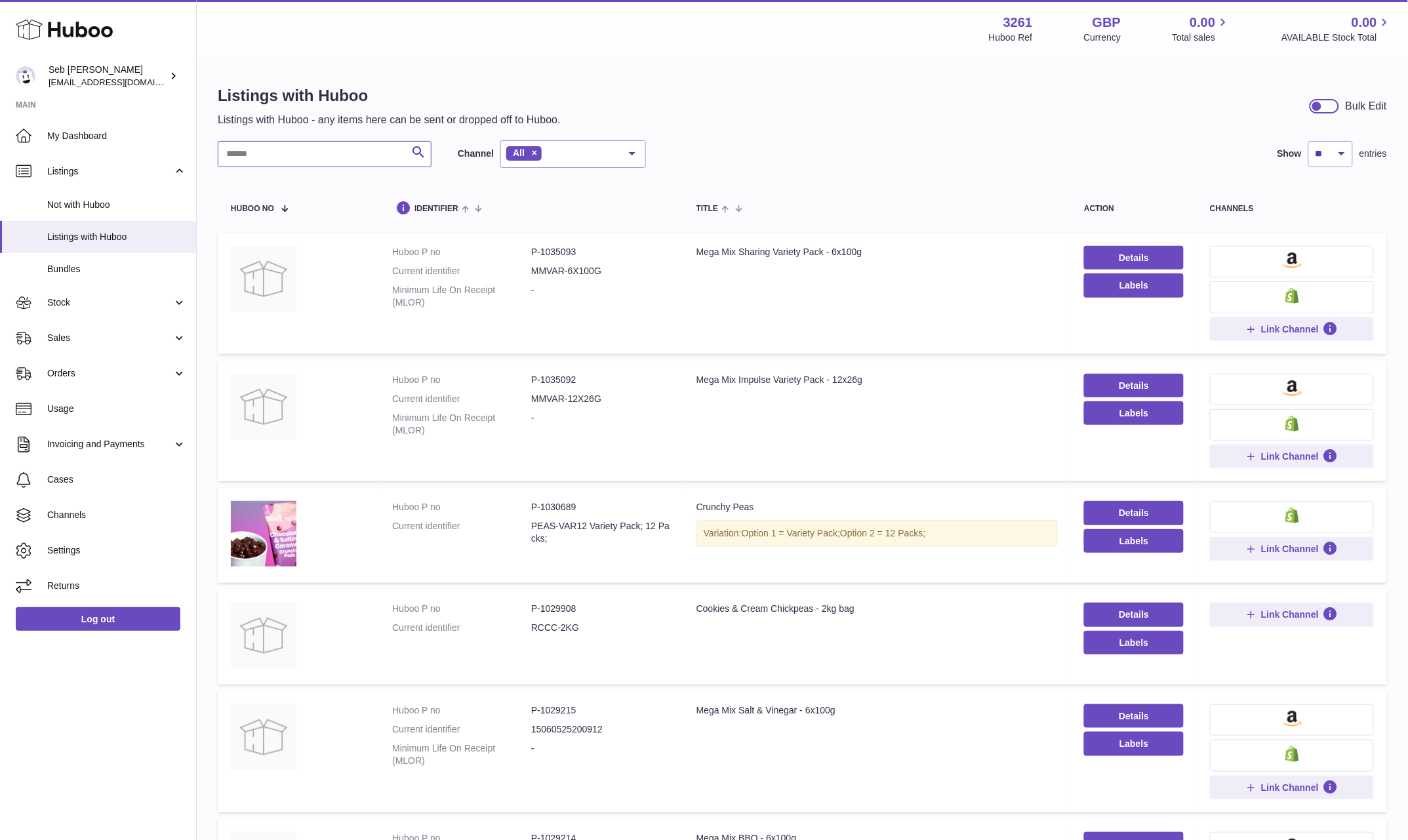
click at [317, 156] on input "text" at bounding box center [325, 154] width 214 height 26
type input "********"
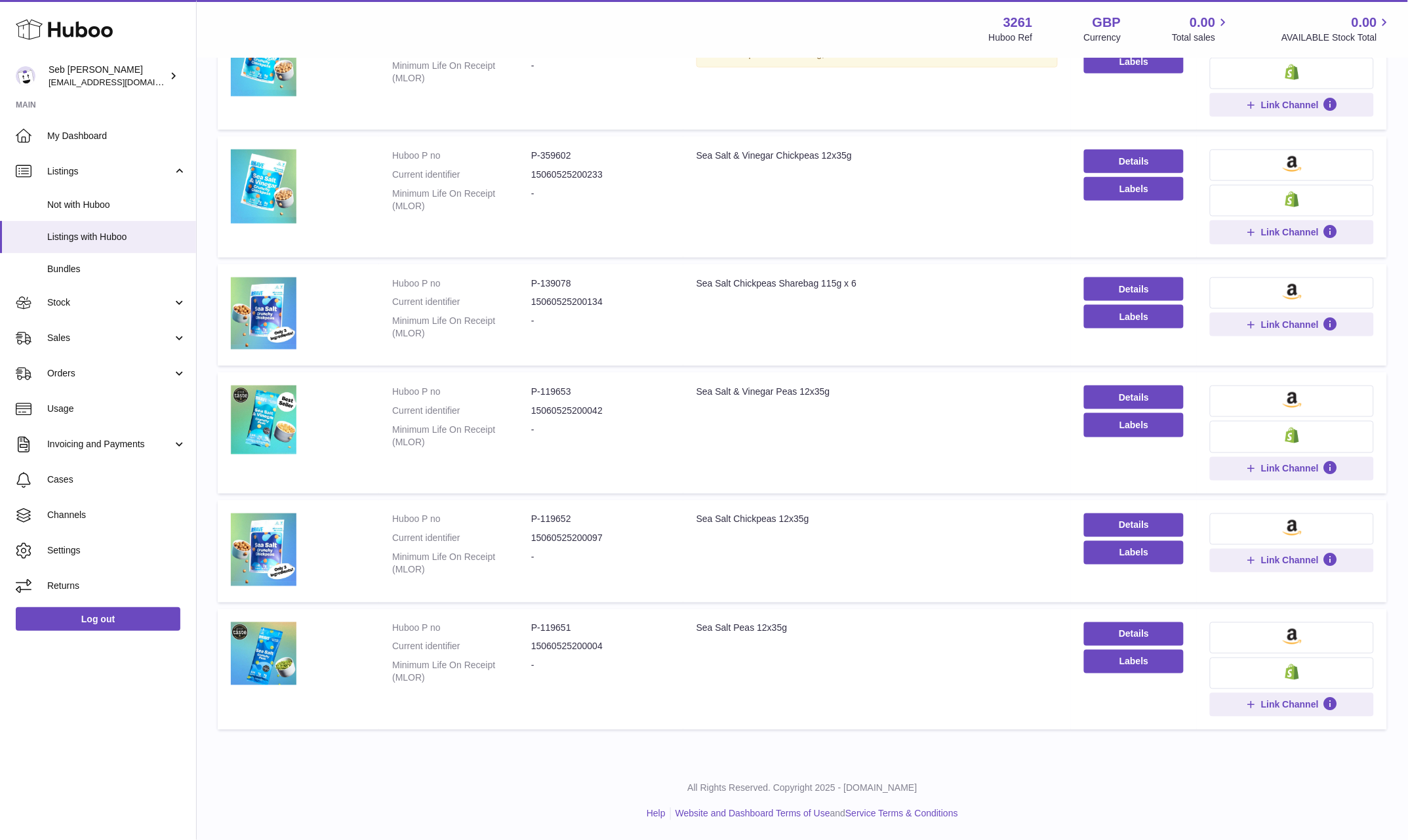
scroll to position [458, 0]
drag, startPoint x: 581, startPoint y: 521, endPoint x: 521, endPoint y: 520, distance: 60.0
click at [521, 520] on dl "Huboo P no P-119652 Current identifier 15060525200097 Minimum Life On Receipt (…" at bounding box center [531, 548] width 278 height 70
copy dl "P-119652"
drag, startPoint x: 586, startPoint y: 281, endPoint x: 504, endPoint y: 283, distance: 82.0
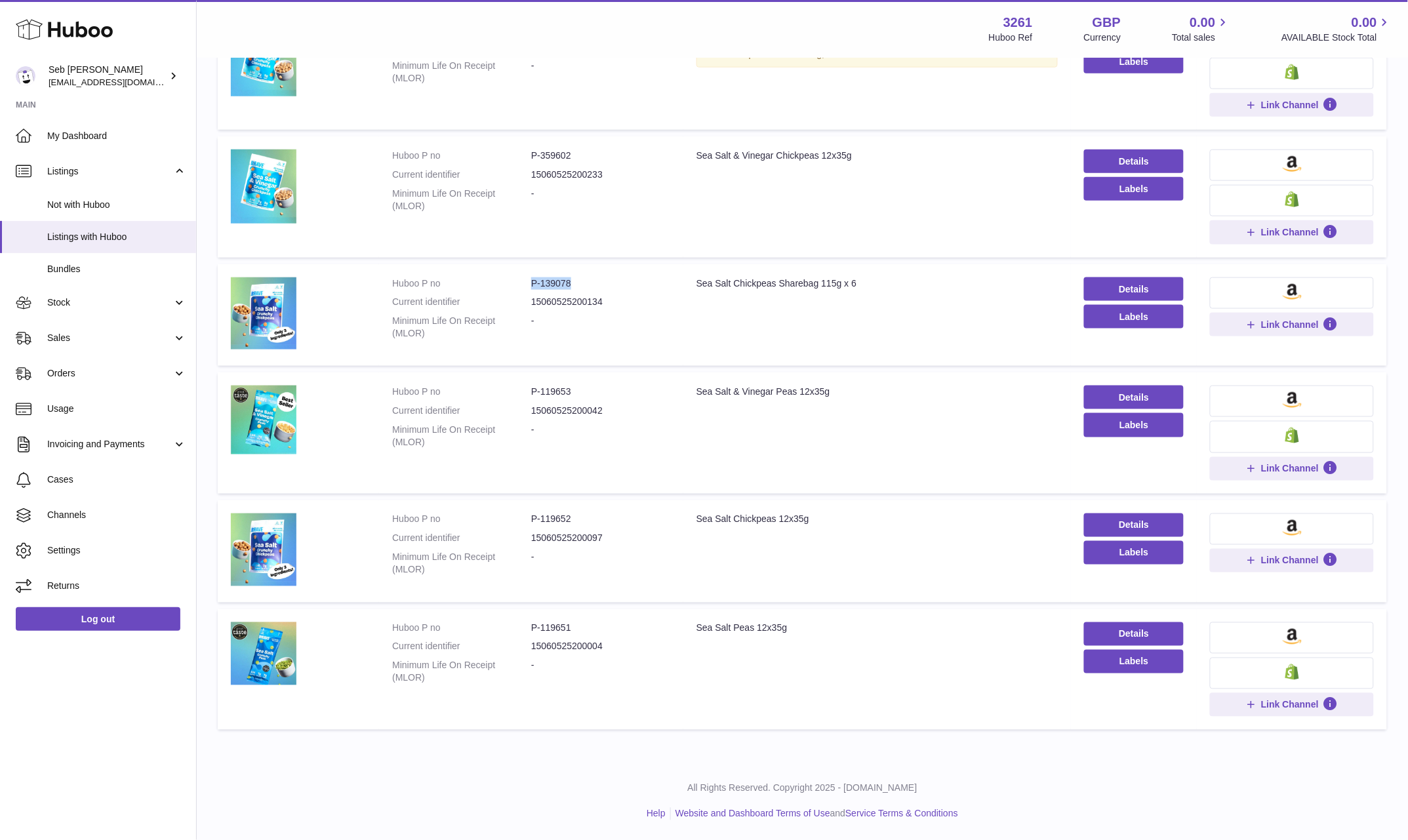
click at [504, 283] on dl "Huboo P no P-139078 Current identifier 15060525200134 Minimum Life On Receipt (…" at bounding box center [531, 312] width 278 height 70
copy dl "P-139078"
